Goal: Task Accomplishment & Management: Complete application form

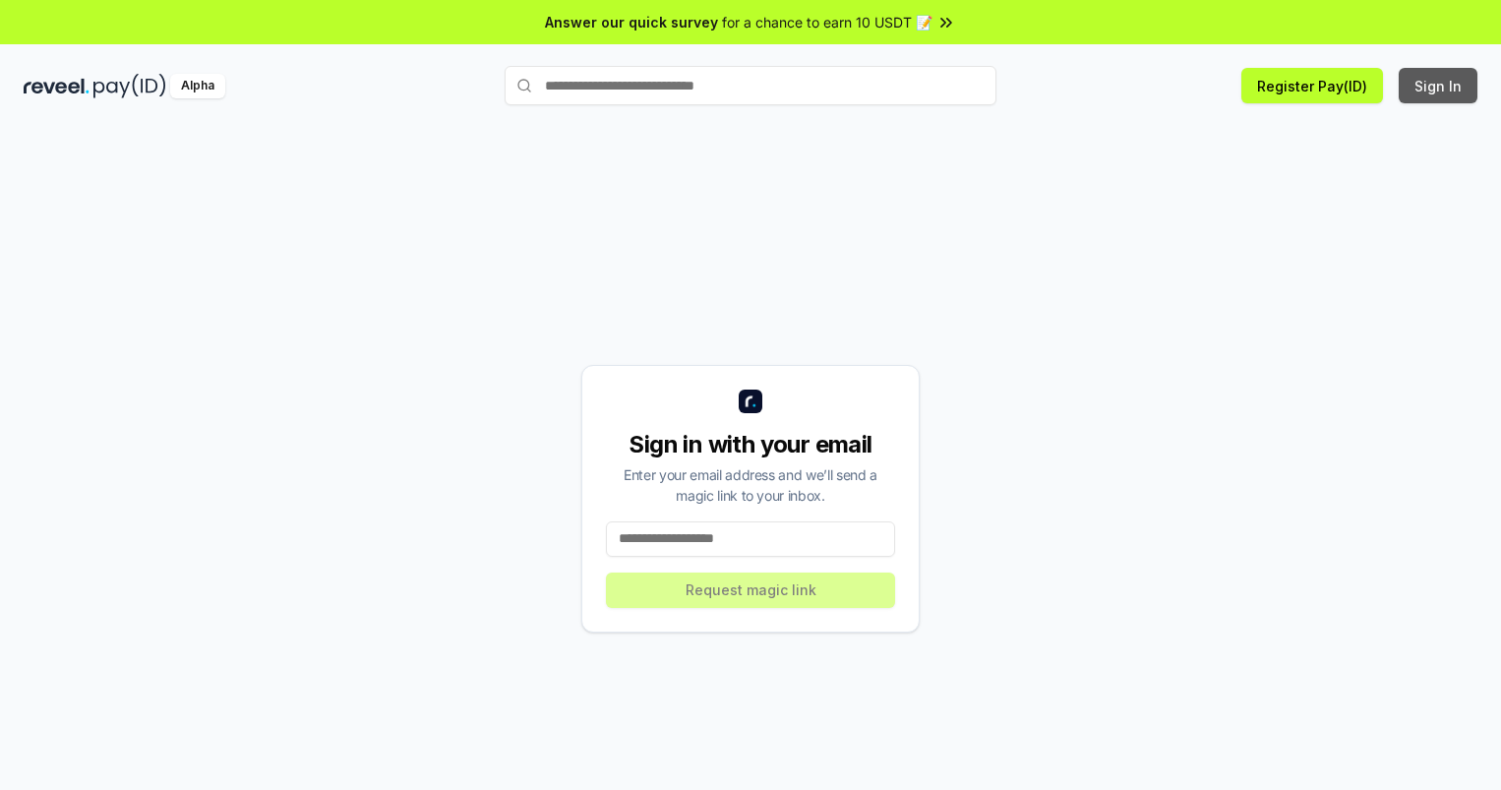
click at [1439, 86] on button "Sign In" at bounding box center [1438, 85] width 79 height 35
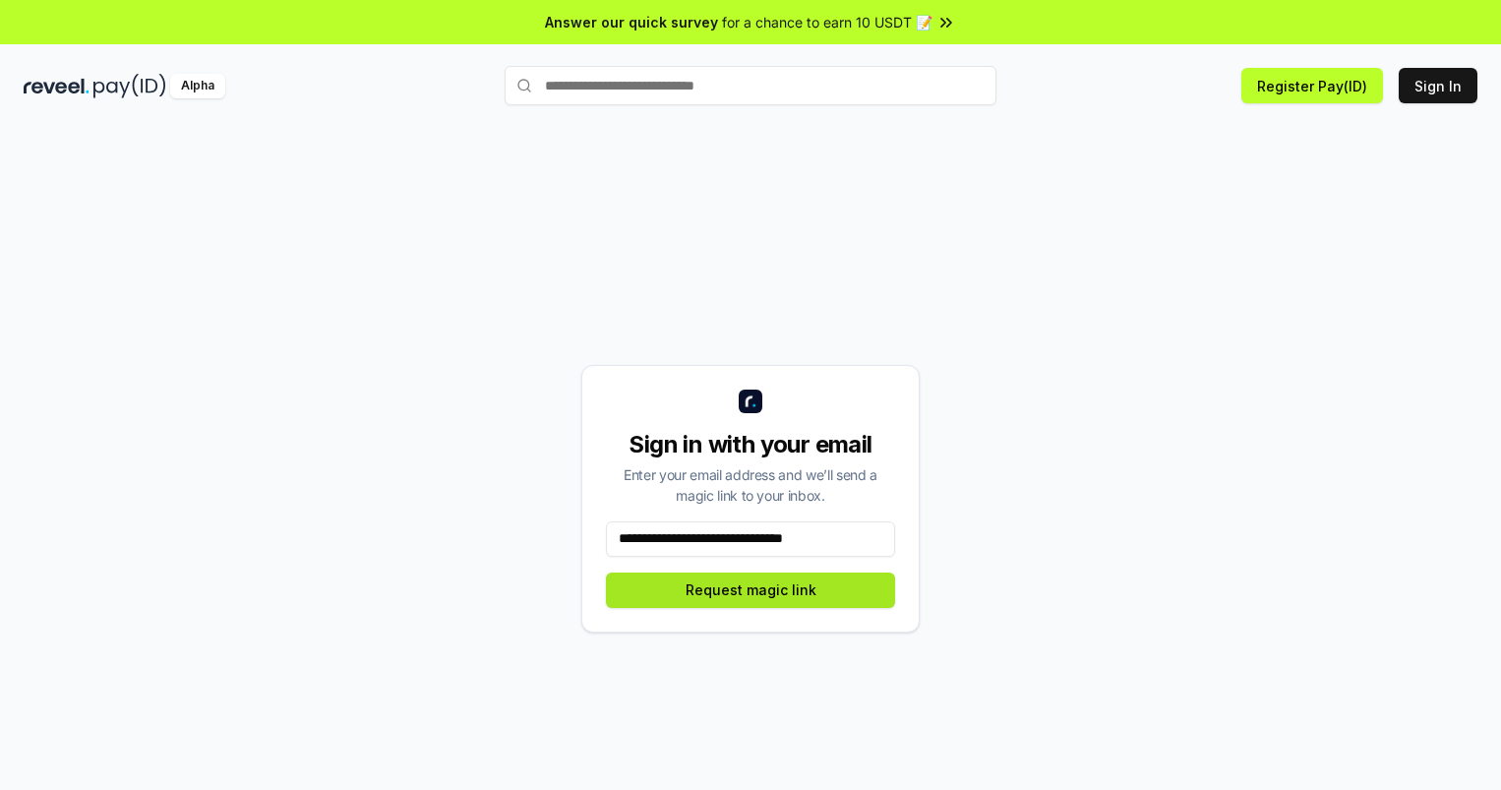
type input "**********"
click at [750, 589] on button "Request magic link" at bounding box center [750, 589] width 289 height 35
